Goal: Task Accomplishment & Management: Manage account settings

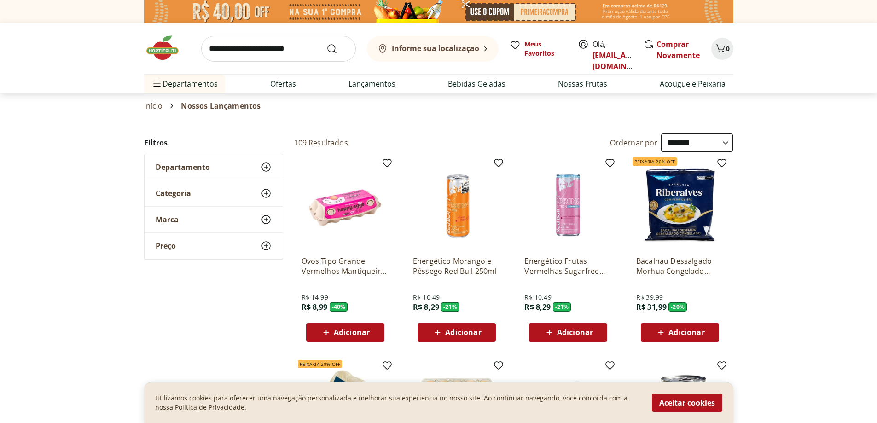
select select "**********"
click at [604, 54] on link "[EMAIL_ADDRESS][DOMAIN_NAME]" at bounding box center [625, 60] width 64 height 21
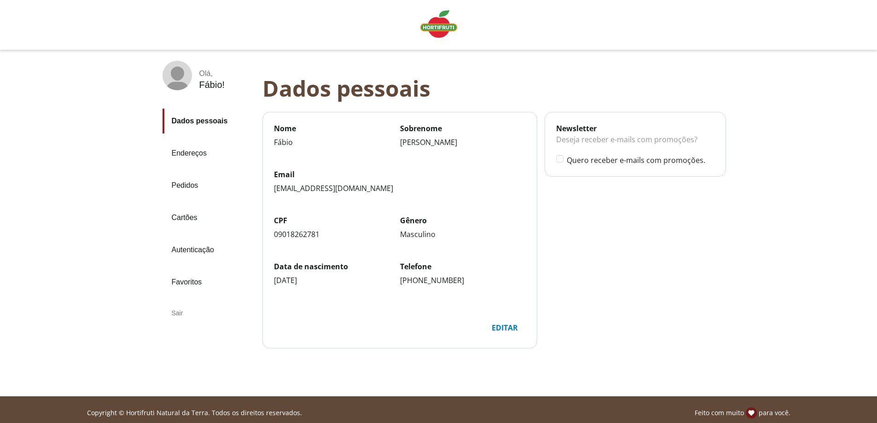
click at [175, 311] on div "Sair" at bounding box center [209, 313] width 93 height 22
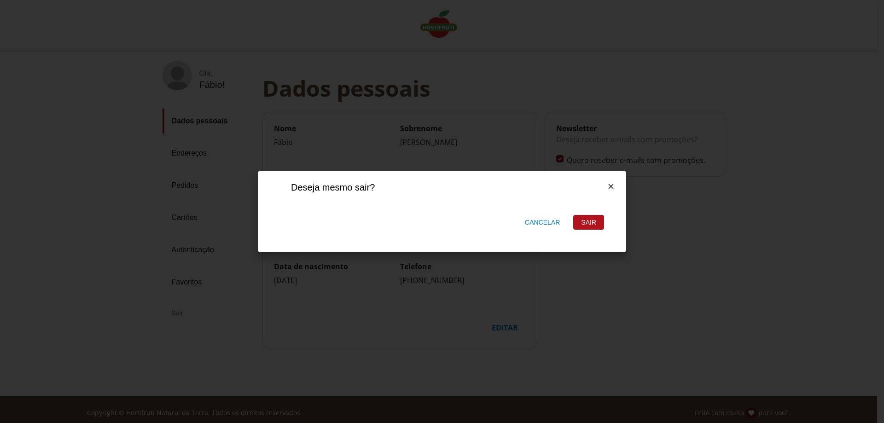
click at [578, 220] on div "Sair" at bounding box center [589, 223] width 30 height 14
